Goal: Task Accomplishment & Management: Manage account settings

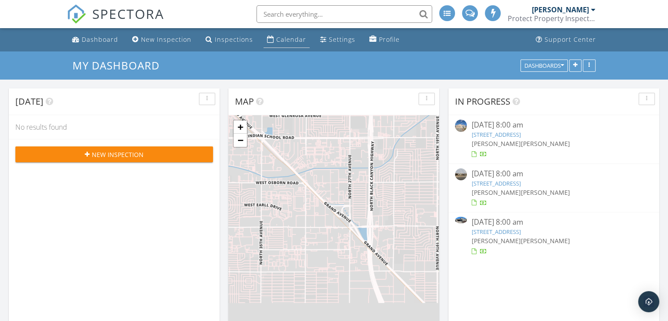
click at [276, 35] on div "Calendar" at bounding box center [291, 39] width 30 height 8
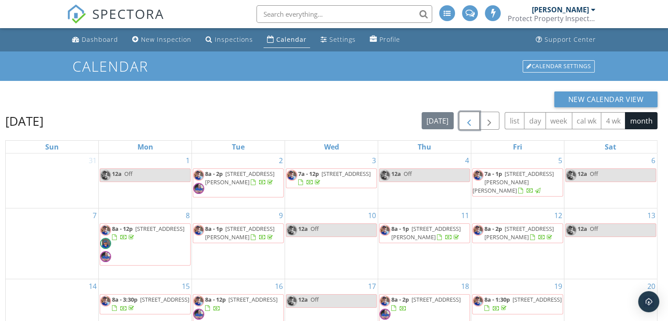
click at [467, 118] on span "button" at bounding box center [469, 120] width 11 height 11
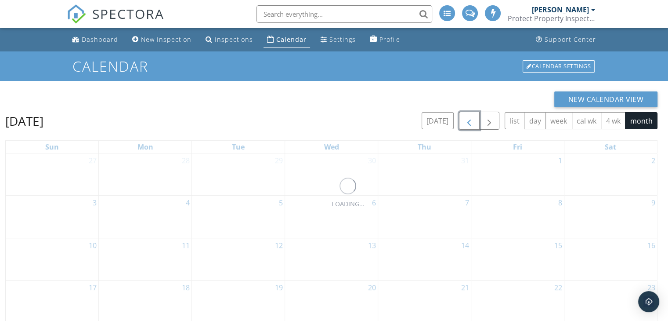
click at [467, 118] on span "button" at bounding box center [469, 120] width 11 height 11
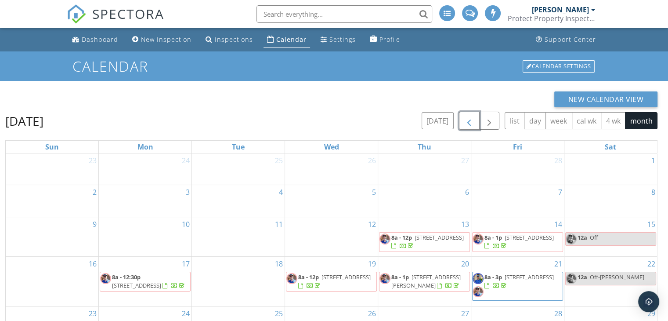
click at [467, 118] on span "button" at bounding box center [469, 120] width 11 height 11
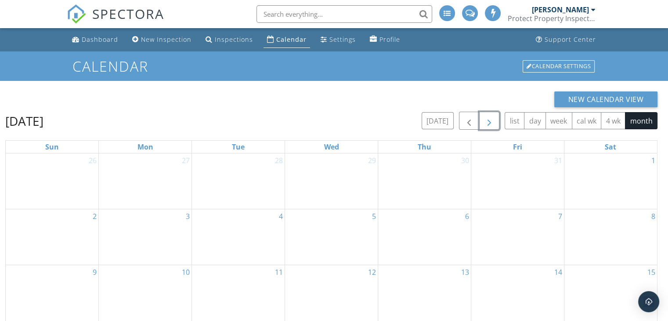
click at [487, 126] on span "button" at bounding box center [489, 120] width 11 height 11
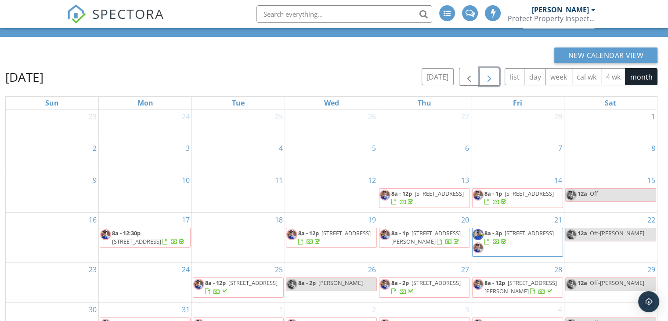
scroll to position [88, 0]
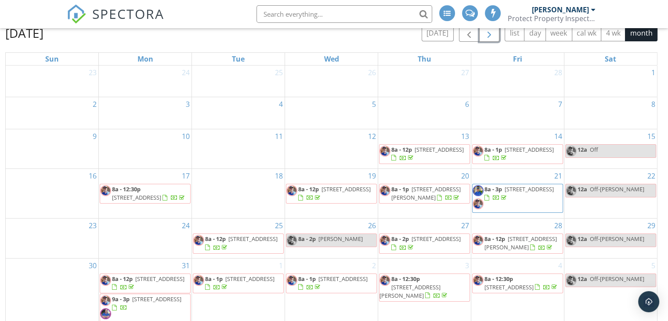
click at [419, 148] on span "[STREET_ADDRESS]" at bounding box center [439, 149] width 49 height 8
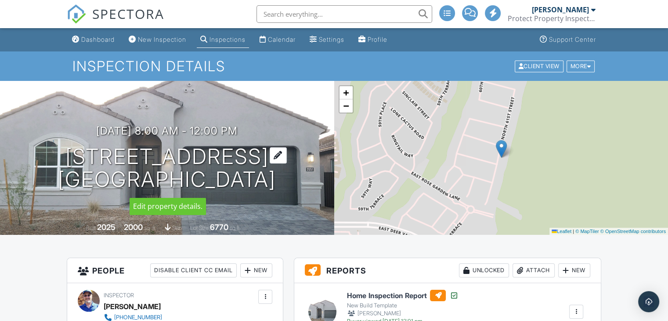
click at [270, 149] on div at bounding box center [278, 155] width 17 height 16
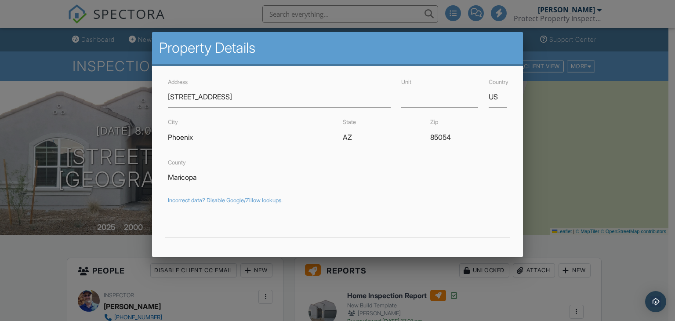
click at [545, 137] on div at bounding box center [337, 156] width 675 height 401
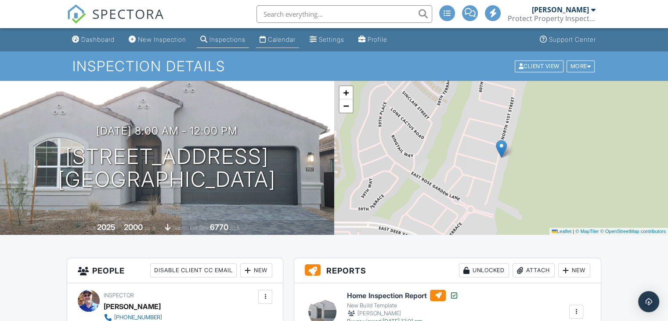
click at [277, 37] on div "Calendar" at bounding box center [282, 39] width 28 height 7
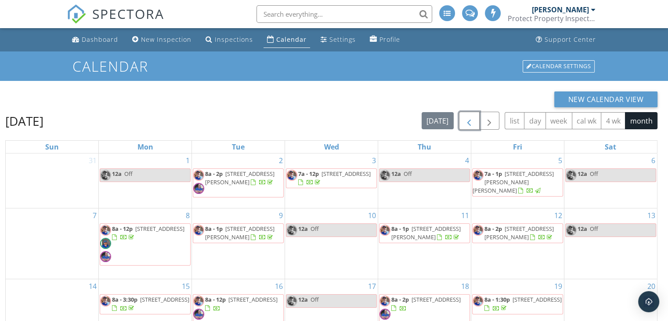
click at [470, 115] on button "button" at bounding box center [469, 121] width 21 height 18
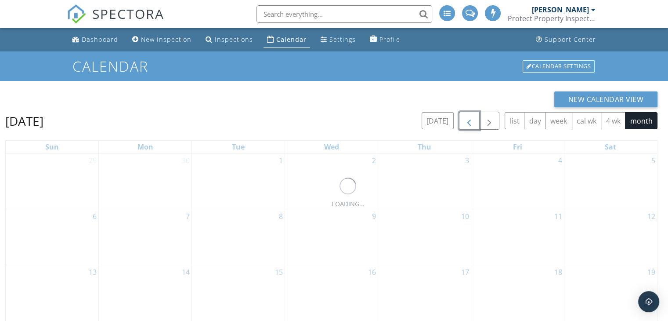
click at [470, 115] on button "button" at bounding box center [469, 121] width 21 height 18
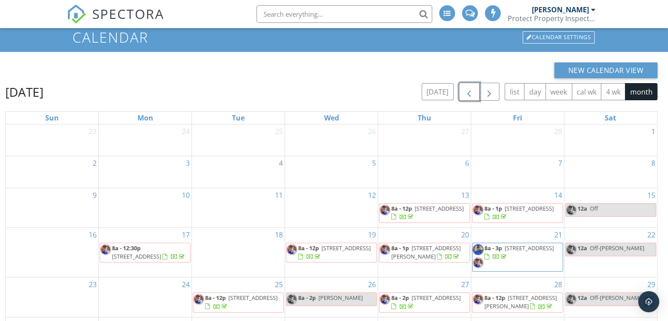
scroll to position [73, 0]
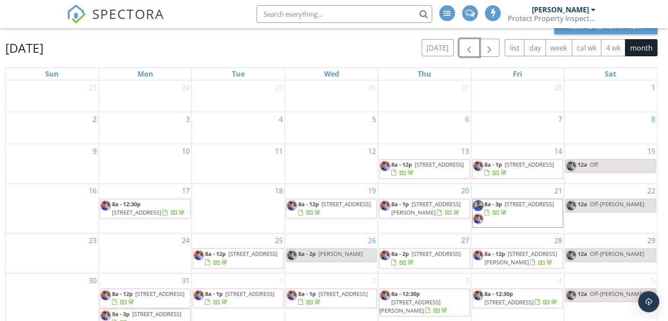
click at [515, 168] on span "3351 S Channing Circle , Mesa 85212" at bounding box center [529, 164] width 49 height 8
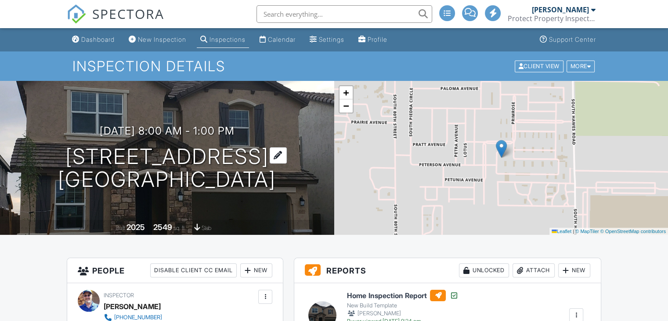
click at [287, 155] on div at bounding box center [278, 155] width 17 height 16
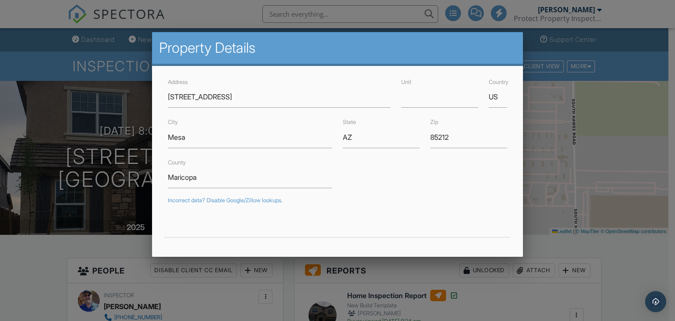
click at [588, 219] on div at bounding box center [337, 156] width 675 height 401
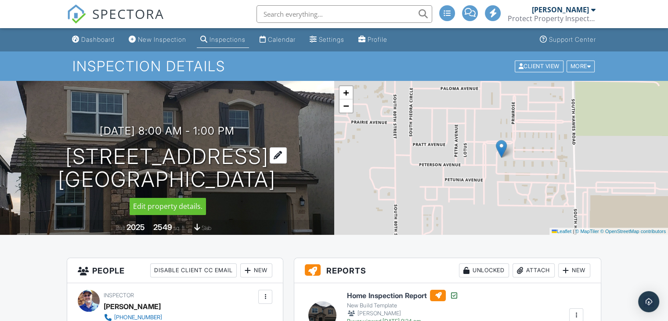
click at [287, 155] on div at bounding box center [278, 155] width 17 height 16
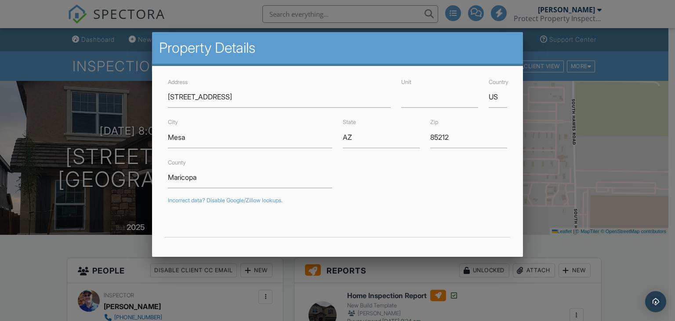
click at [118, 91] on div at bounding box center [337, 156] width 675 height 401
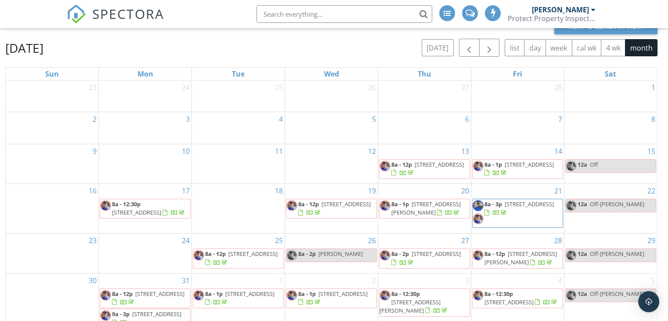
scroll to position [117, 0]
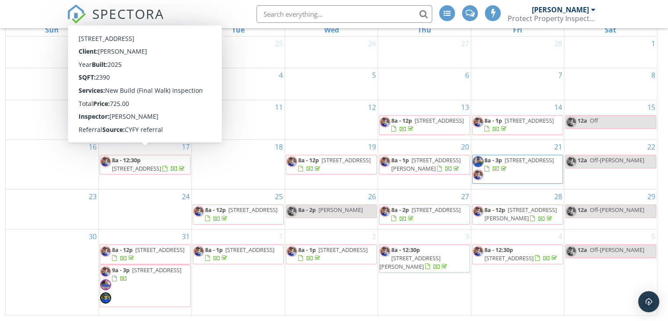
click at [134, 164] on span "[STREET_ADDRESS]" at bounding box center [136, 168] width 49 height 8
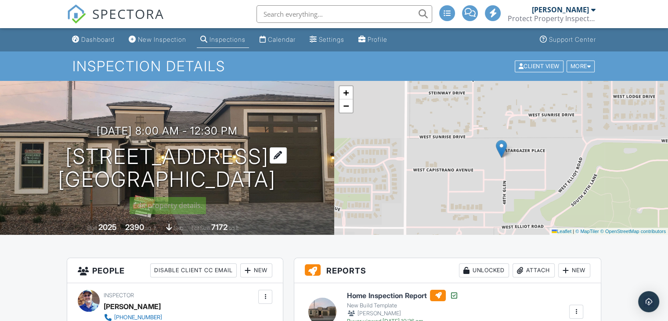
click at [270, 158] on div at bounding box center [278, 155] width 17 height 16
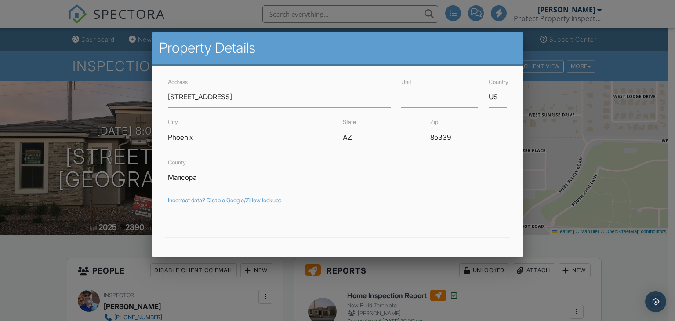
click at [537, 146] on div at bounding box center [337, 156] width 675 height 401
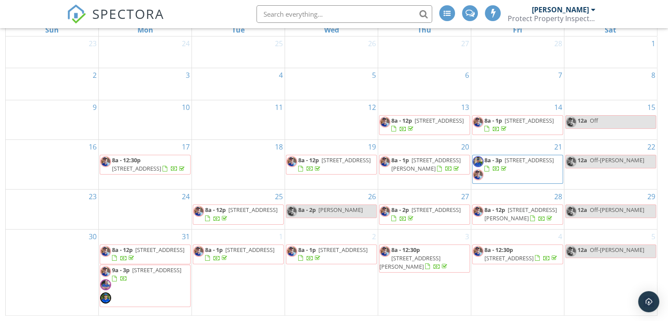
click at [321, 163] on span "[STREET_ADDRESS]" at bounding box center [345, 160] width 49 height 8
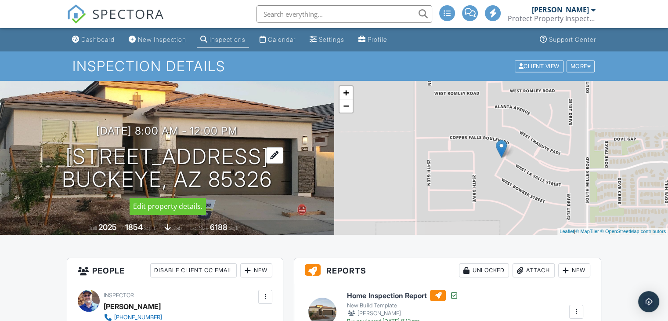
click at [269, 159] on div at bounding box center [274, 155] width 17 height 16
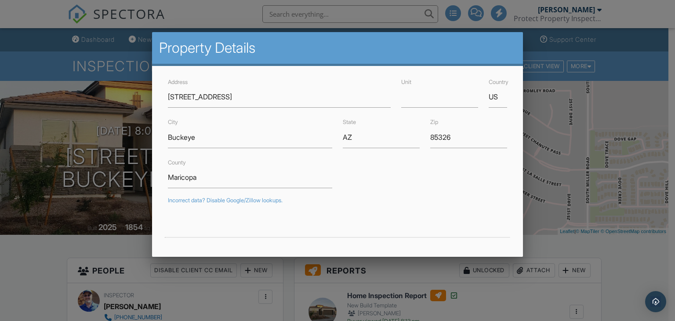
click at [562, 153] on div at bounding box center [337, 156] width 675 height 401
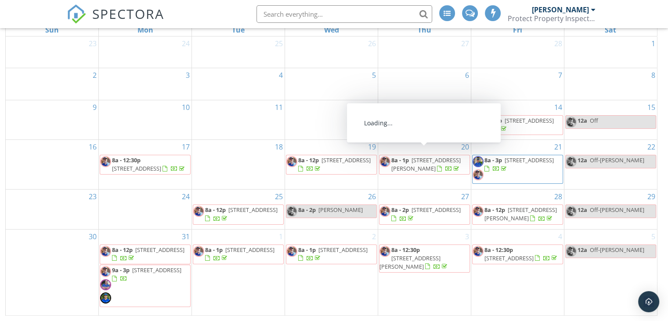
click at [426, 156] on span "[STREET_ADDRESS][PERSON_NAME]" at bounding box center [425, 164] width 69 height 16
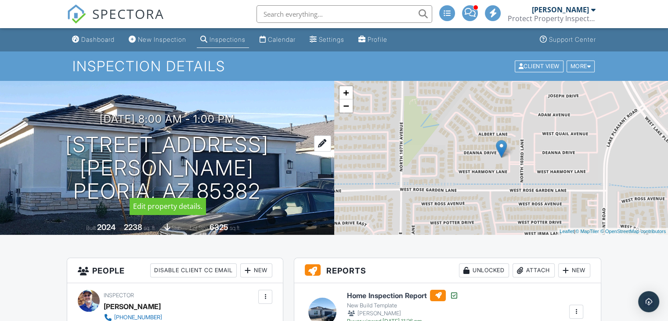
click at [314, 152] on div at bounding box center [322, 143] width 17 height 16
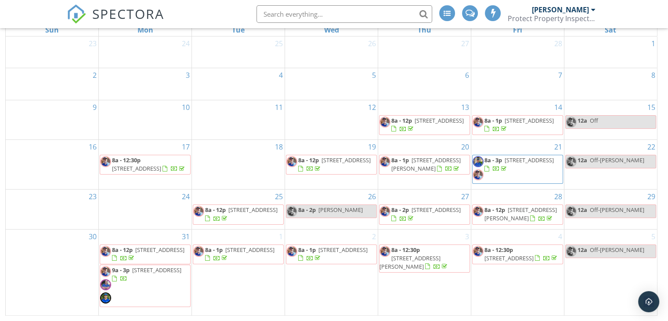
drag, startPoint x: 500, startPoint y: 167, endPoint x: 518, endPoint y: 162, distance: 19.2
click at [518, 162] on span "[STREET_ADDRESS]" at bounding box center [529, 160] width 49 height 8
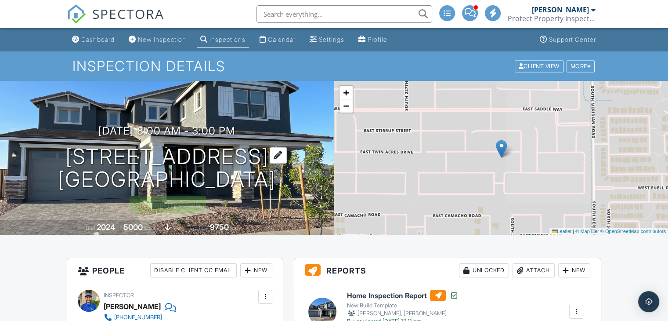
click at [287, 155] on div at bounding box center [278, 155] width 17 height 16
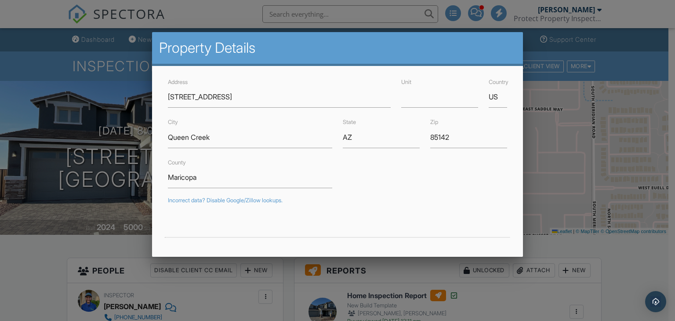
click at [600, 239] on div at bounding box center [337, 156] width 675 height 401
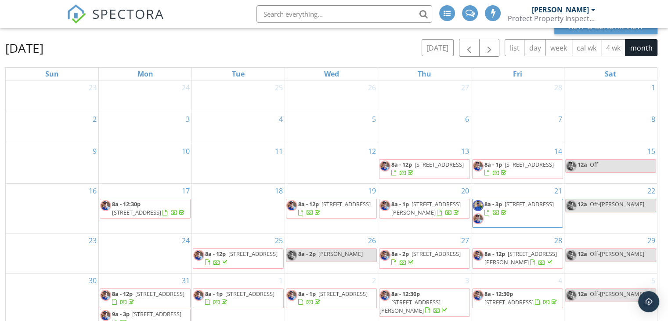
scroll to position [117, 0]
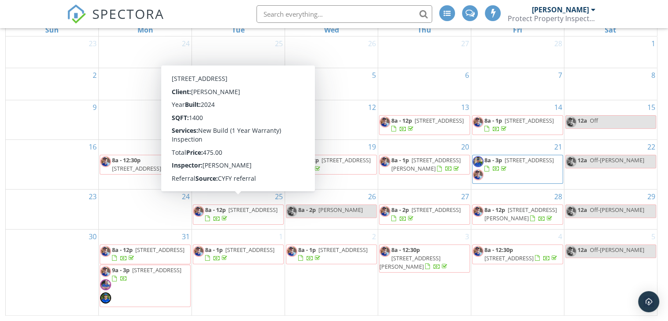
click at [248, 210] on span "[STREET_ADDRESS]" at bounding box center [252, 210] width 49 height 8
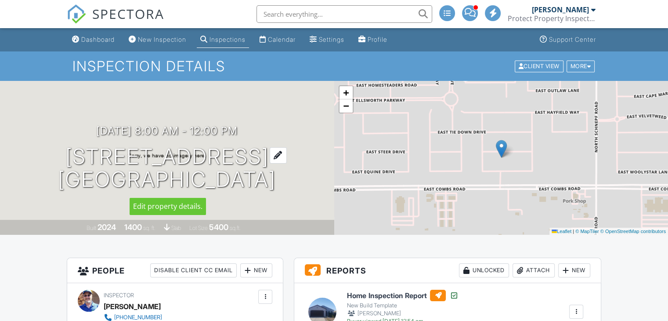
click at [287, 153] on div at bounding box center [278, 155] width 17 height 16
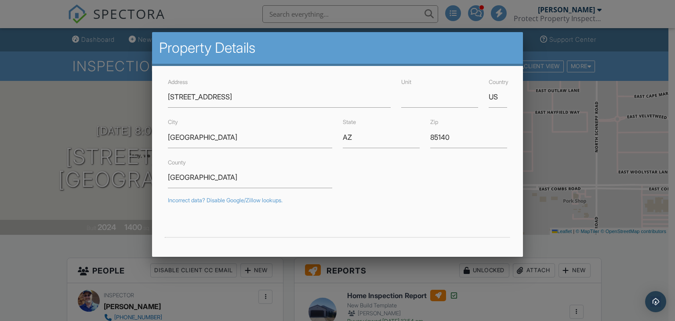
click at [120, 102] on div at bounding box center [337, 156] width 675 height 401
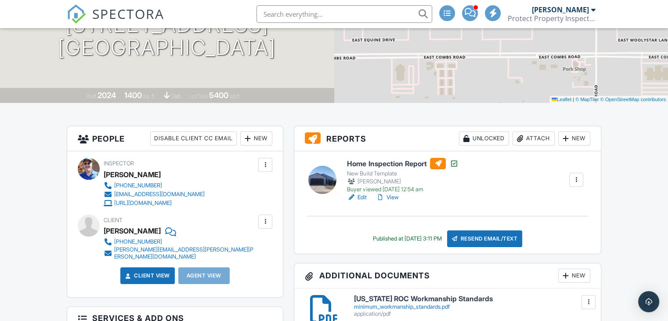
scroll to position [176, 0]
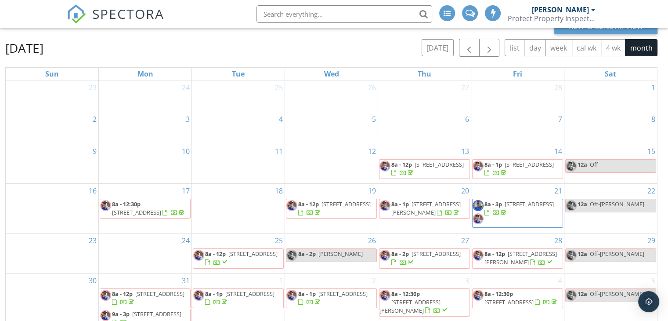
scroll to position [117, 0]
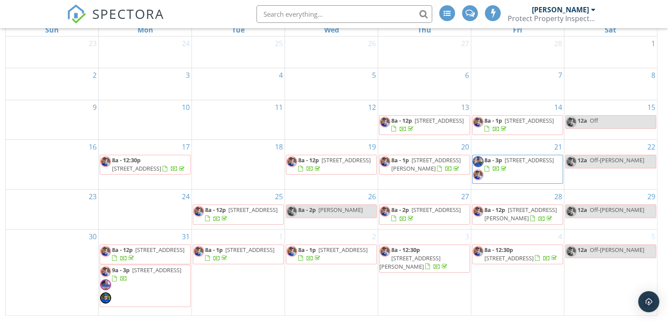
click at [243, 206] on span "[STREET_ADDRESS]" at bounding box center [252, 210] width 49 height 8
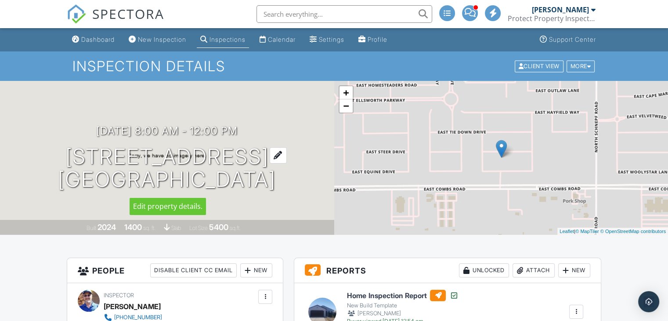
click at [287, 155] on div at bounding box center [278, 155] width 17 height 16
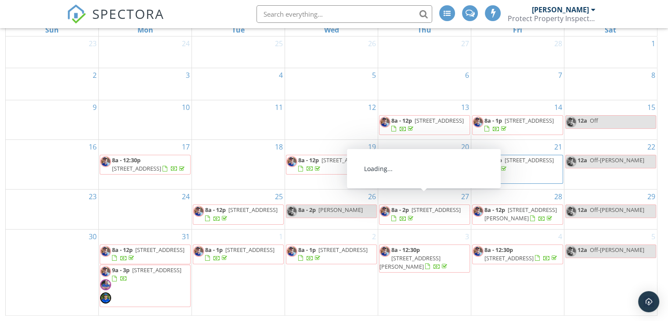
click at [432, 206] on span "[STREET_ADDRESS]" at bounding box center [435, 210] width 49 height 8
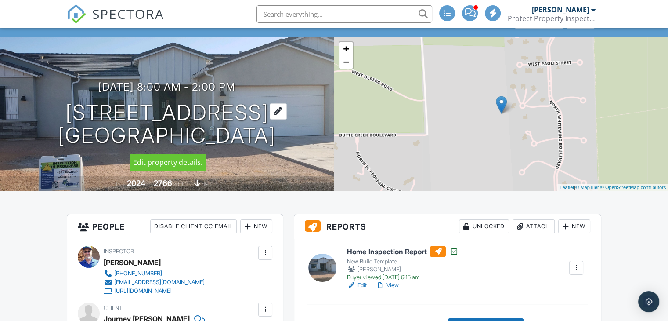
click at [287, 110] on div at bounding box center [278, 111] width 17 height 16
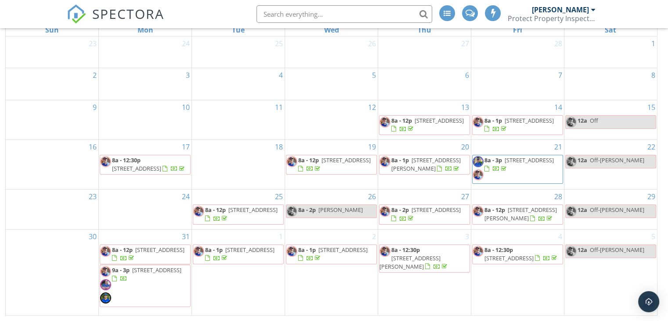
click at [519, 206] on span "[STREET_ADDRESS][PERSON_NAME]" at bounding box center [520, 214] width 72 height 16
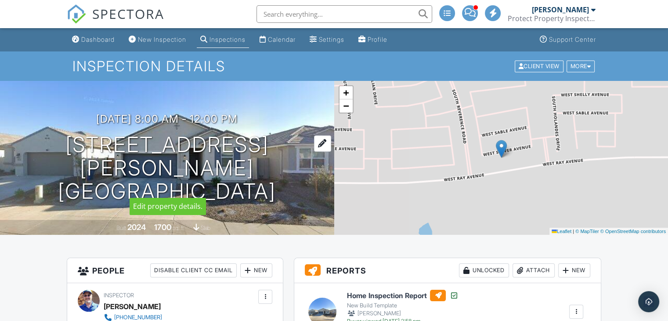
click at [324, 152] on div at bounding box center [322, 143] width 17 height 16
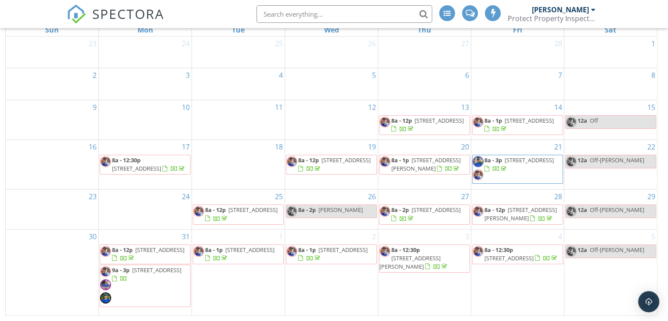
click at [160, 252] on span "[STREET_ADDRESS]" at bounding box center [159, 249] width 49 height 8
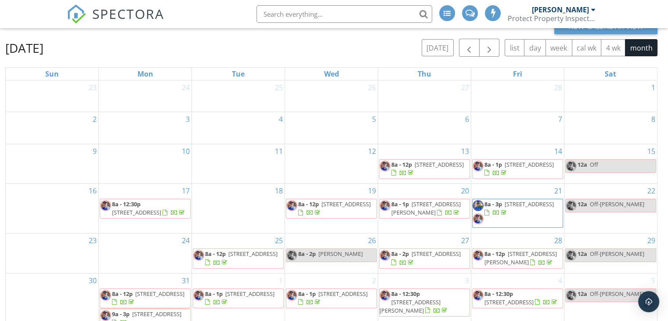
scroll to position [117, 0]
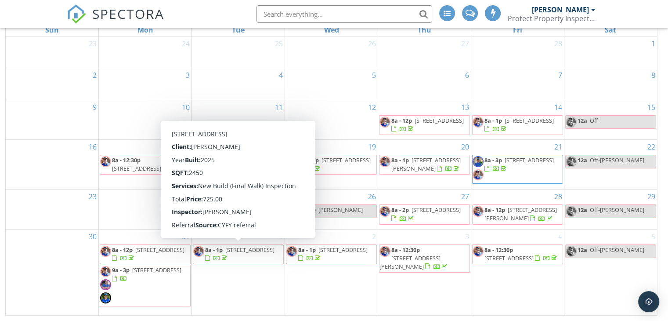
click at [250, 253] on span "[STREET_ADDRESS]" at bounding box center [249, 249] width 49 height 8
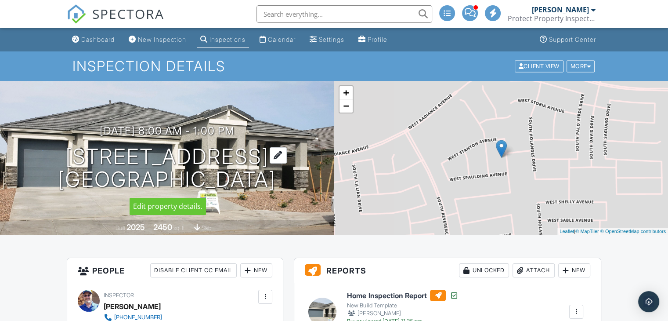
click at [287, 156] on div at bounding box center [278, 155] width 17 height 16
